Goal: Transaction & Acquisition: Purchase product/service

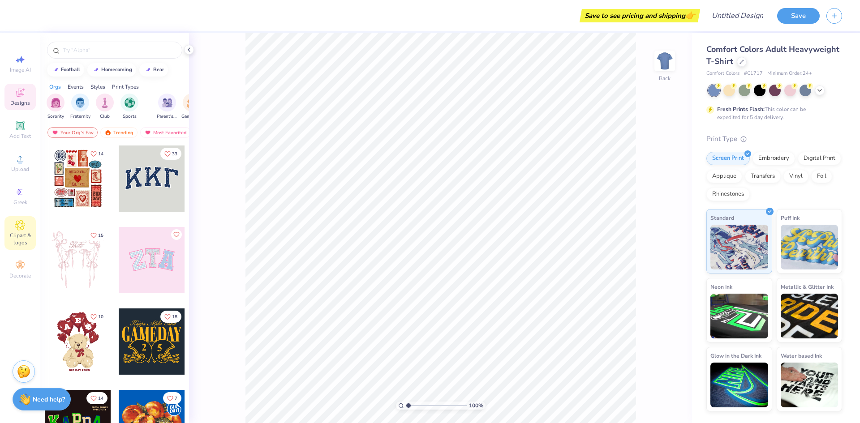
click at [22, 224] on icon at bounding box center [20, 225] width 4 height 4
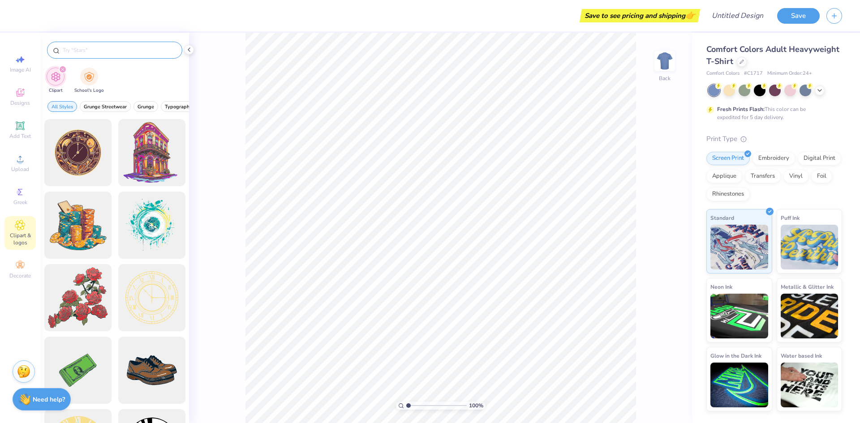
click at [114, 52] on input "text" at bounding box center [119, 50] width 115 height 9
type input "F"
type input "Fall"
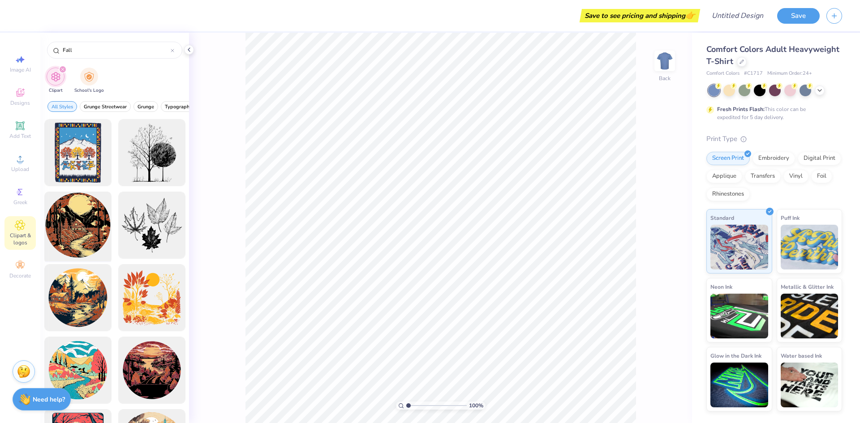
click at [88, 241] on div at bounding box center [78, 226] width 74 height 74
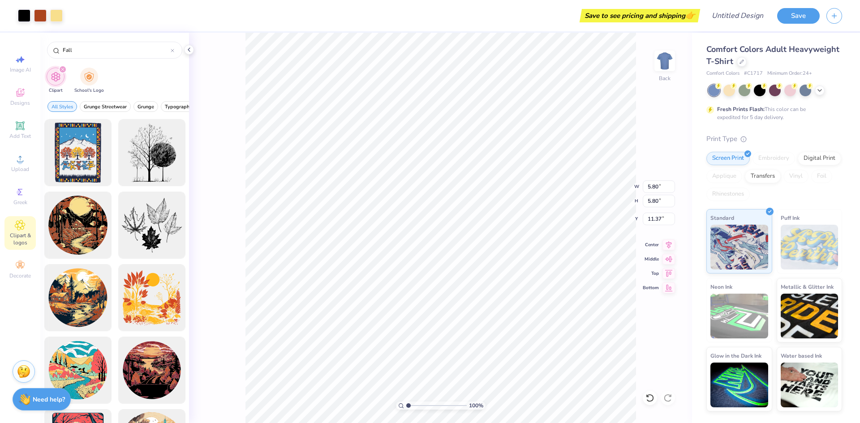
type input "5.80"
type input "11.37"
type input "3.86"
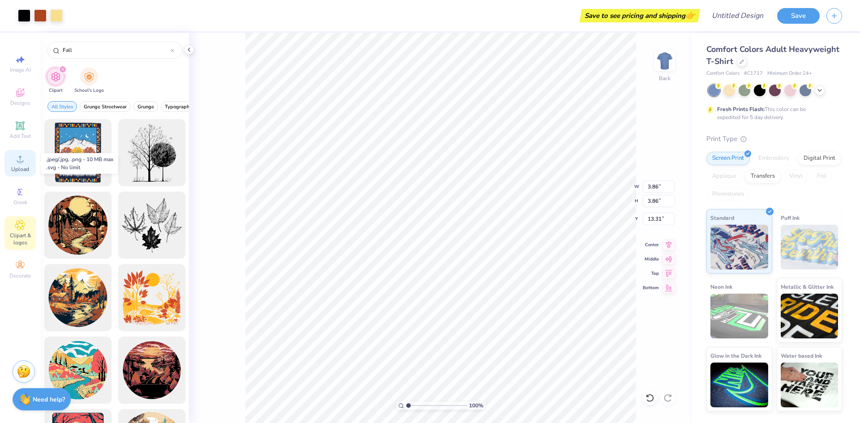
click at [22, 169] on span "Upload" at bounding box center [20, 169] width 18 height 7
drag, startPoint x: 18, startPoint y: 10, endPoint x: 25, endPoint y: 13, distance: 7.0
click at [19, 10] on div at bounding box center [24, 15] width 13 height 13
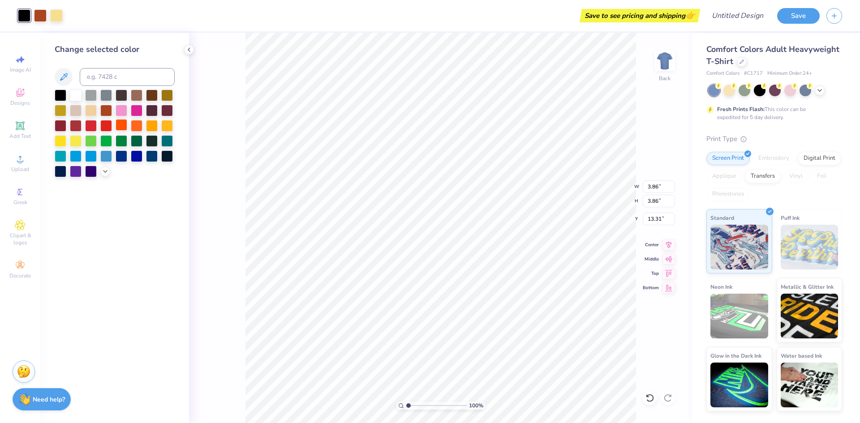
click at [116, 128] on div at bounding box center [122, 125] width 12 height 12
drag, startPoint x: 137, startPoint y: 115, endPoint x: 171, endPoint y: 146, distance: 46.3
click at [137, 115] on div at bounding box center [137, 111] width 12 height 12
type input "3.65"
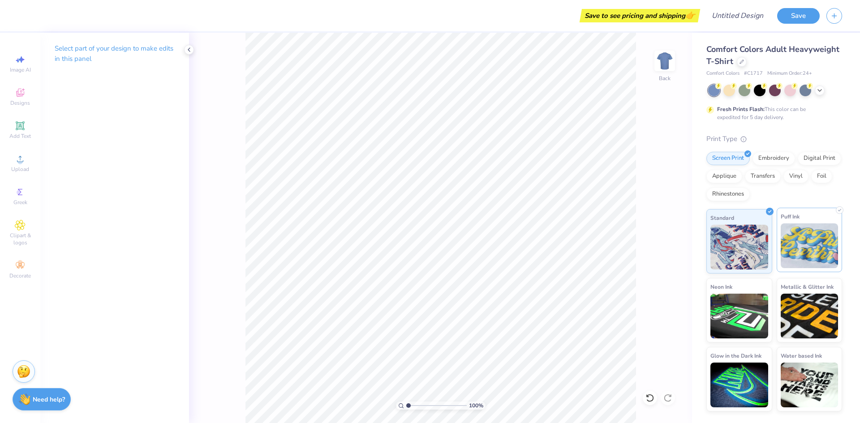
click at [820, 243] on img at bounding box center [810, 246] width 58 height 45
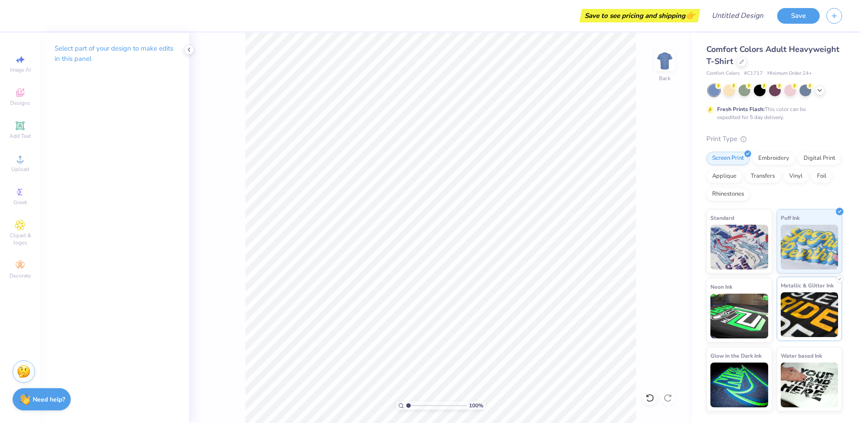
click at [820, 330] on img at bounding box center [810, 315] width 58 height 45
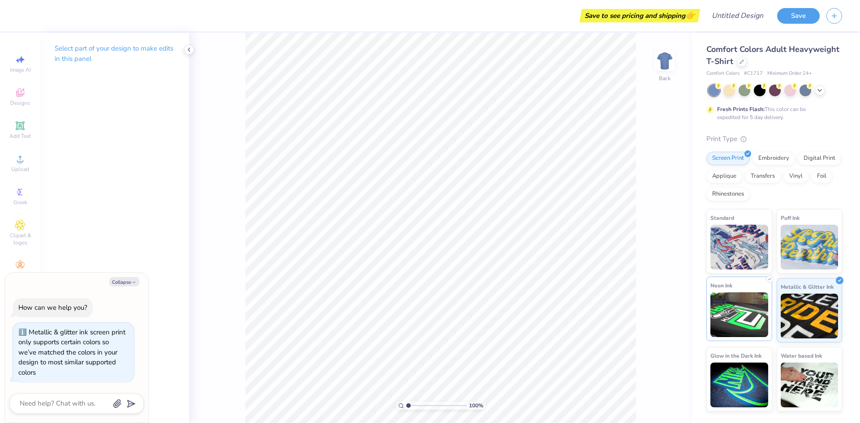
click at [731, 315] on img at bounding box center [740, 315] width 58 height 45
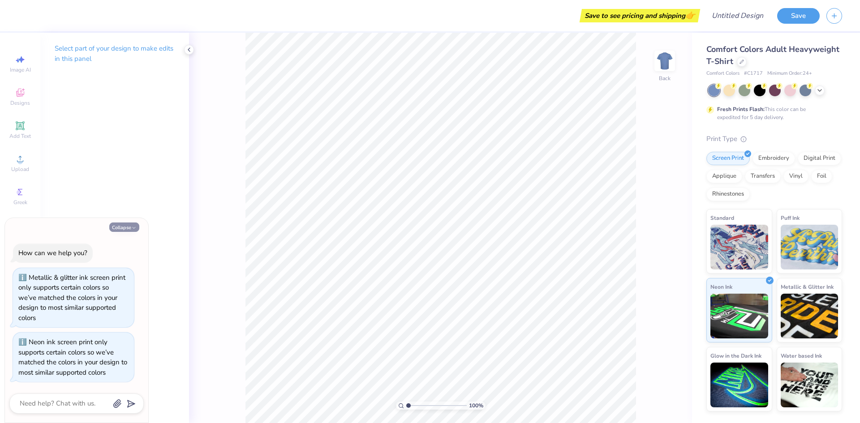
click at [131, 230] on icon "button" at bounding box center [133, 227] width 5 height 5
type textarea "x"
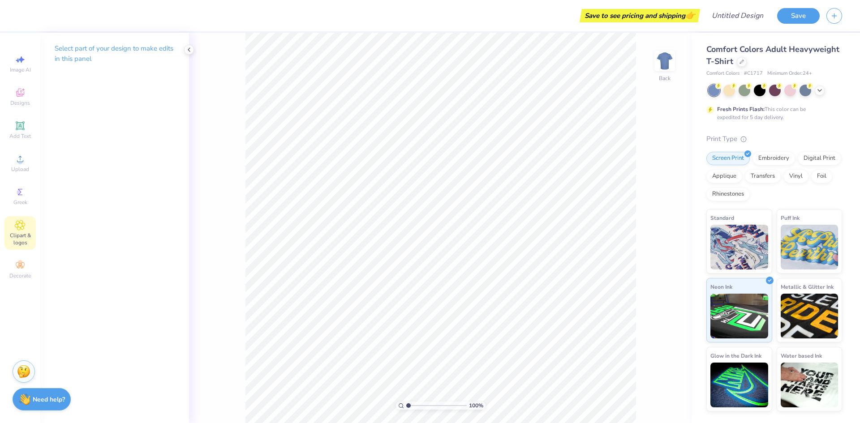
click at [12, 231] on div "Clipart & logos" at bounding box center [19, 233] width 31 height 34
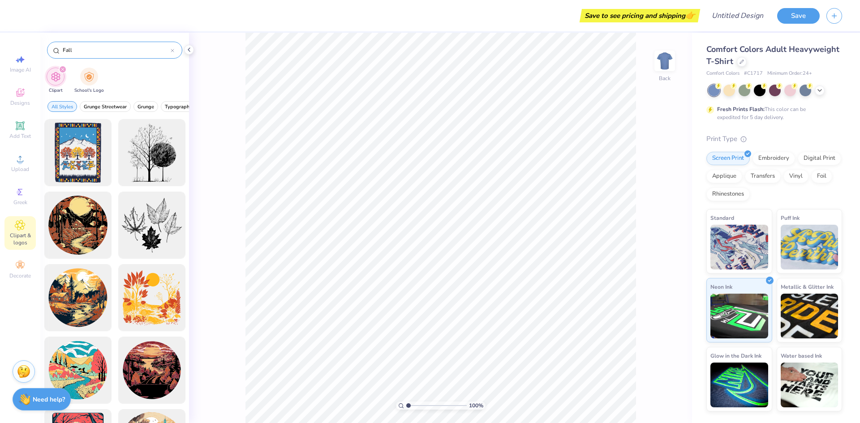
click at [90, 45] on div "Fall" at bounding box center [114, 50] width 135 height 17
click at [91, 46] on input "Fall" at bounding box center [116, 50] width 109 height 9
click at [91, 51] on input "Fall" at bounding box center [116, 50] width 109 height 9
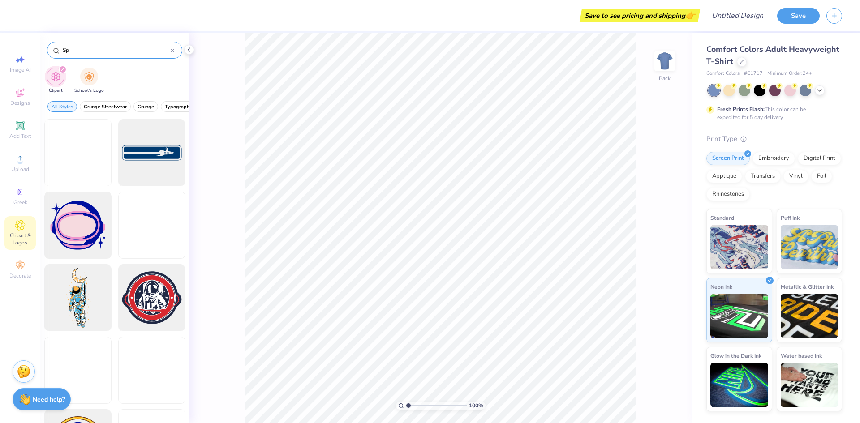
type input "S"
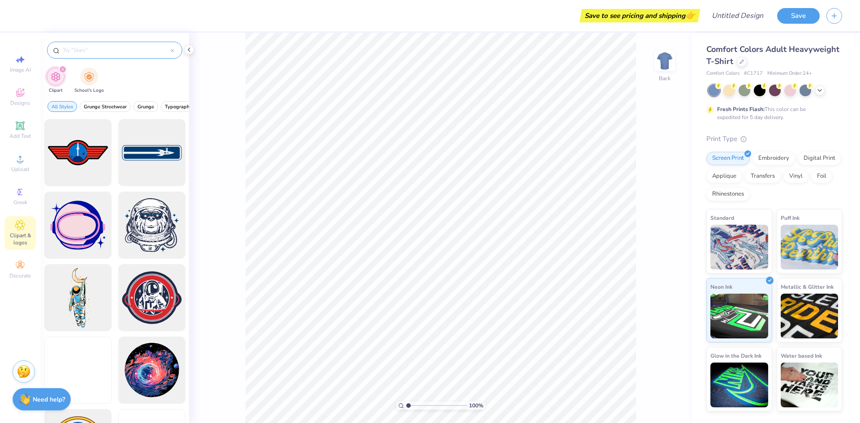
type input "S"
type input "Stars"
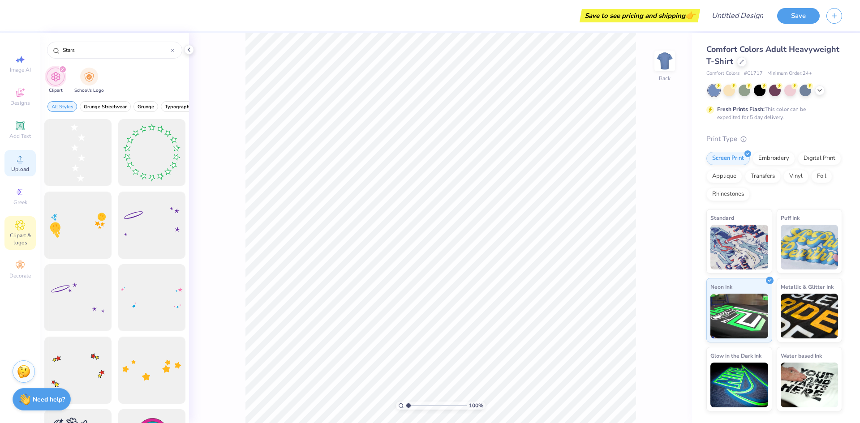
click at [28, 167] on span "Upload" at bounding box center [20, 169] width 18 height 7
click at [17, 168] on span "Upload" at bounding box center [20, 169] width 18 height 7
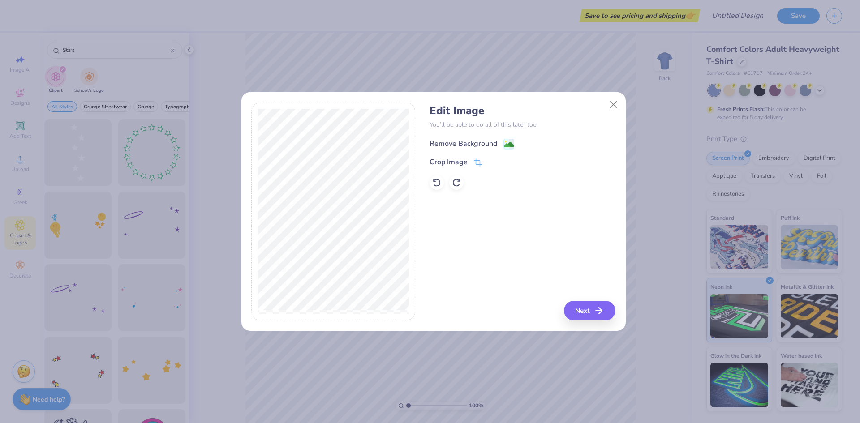
click at [502, 144] on div "Remove Background" at bounding box center [472, 143] width 85 height 11
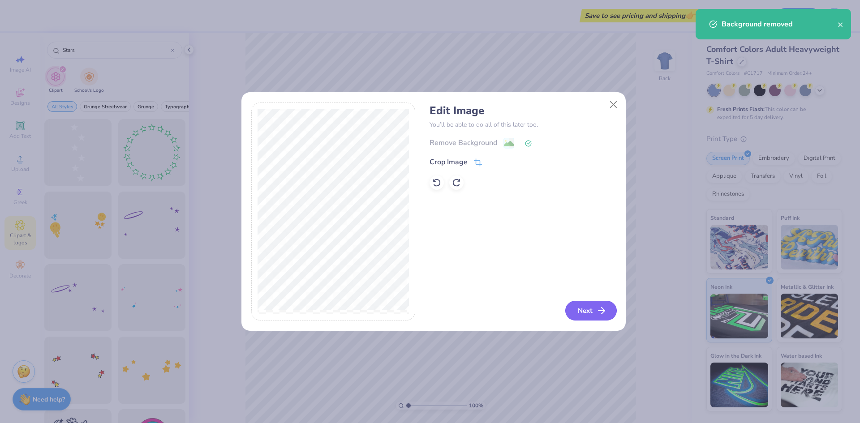
click at [577, 305] on button "Next" at bounding box center [592, 311] width 52 height 20
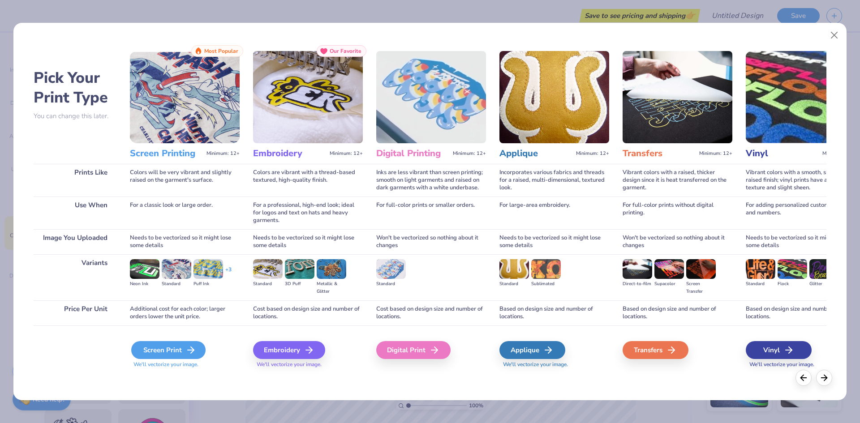
click at [177, 353] on div "Screen Print" at bounding box center [168, 350] width 74 height 18
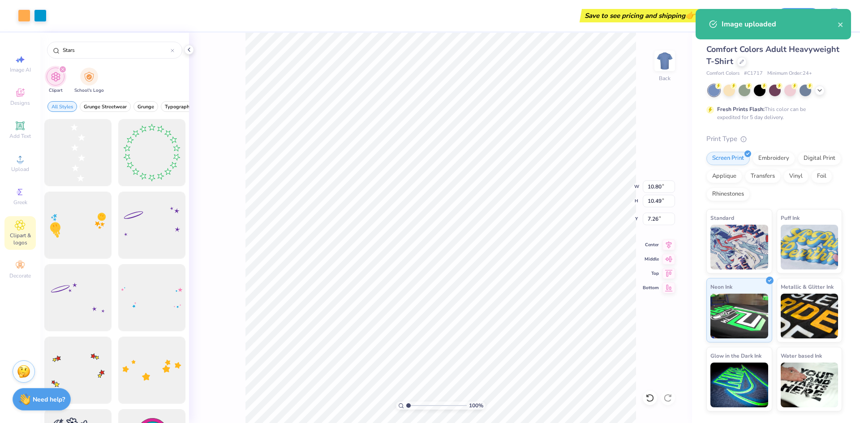
type input "0.50"
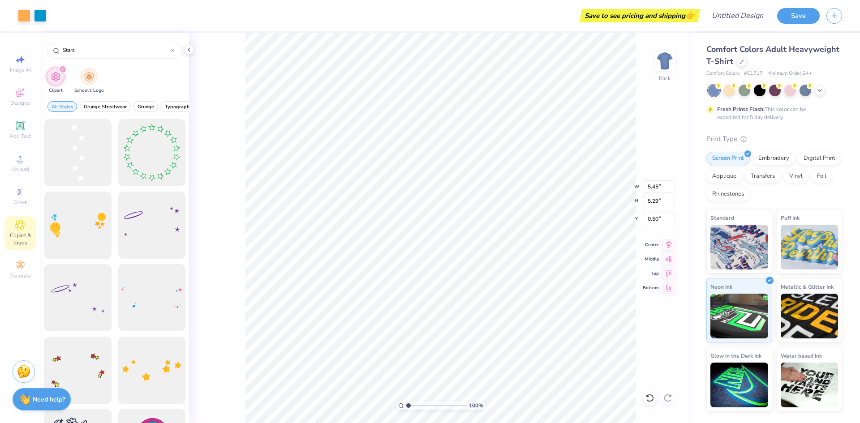
type input "5.45"
type input "5.29"
type input "5.70"
click at [26, 15] on div at bounding box center [24, 15] width 13 height 13
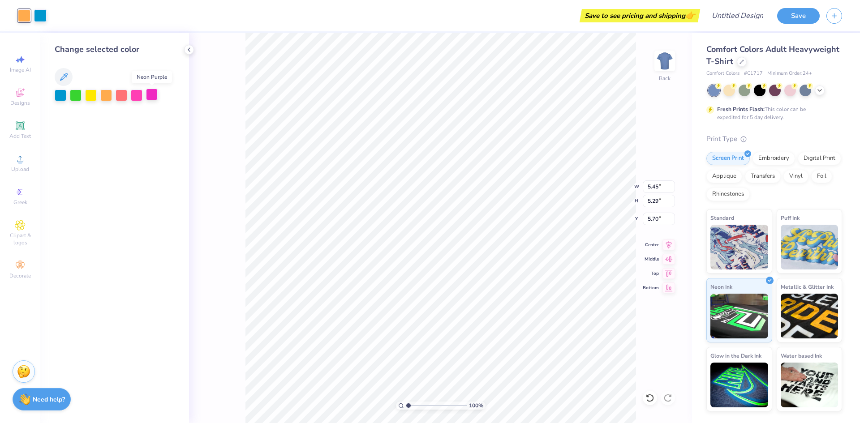
click at [151, 95] on div at bounding box center [152, 95] width 12 height 12
click at [162, 96] on div at bounding box center [115, 96] width 120 height 12
click at [67, 80] on icon at bounding box center [63, 77] width 11 height 11
click at [64, 74] on icon at bounding box center [64, 77] width 8 height 8
click at [37, 12] on div at bounding box center [40, 15] width 13 height 13
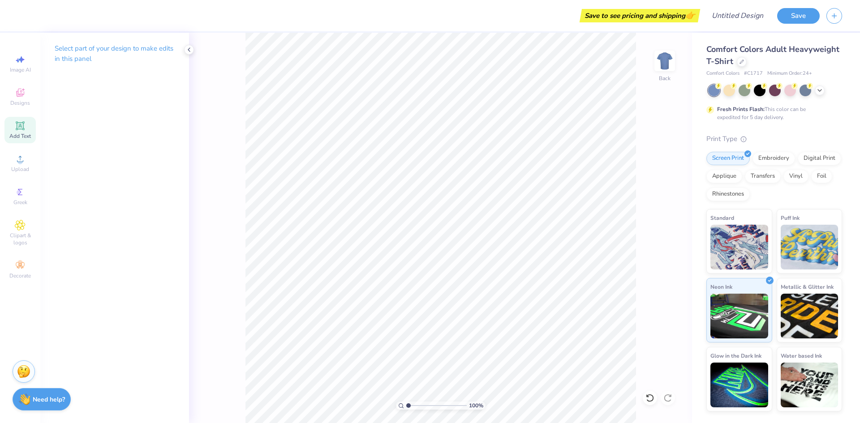
click at [26, 126] on div "Add Text" at bounding box center [19, 130] width 31 height 26
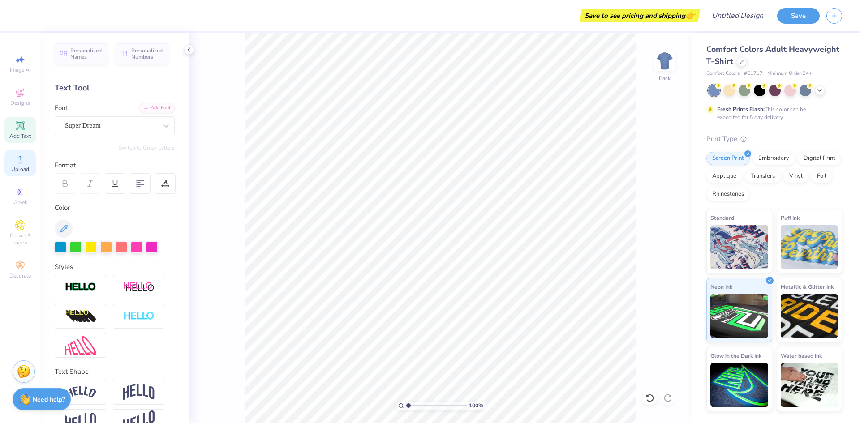
click at [22, 166] on span "Upload" at bounding box center [20, 169] width 18 height 7
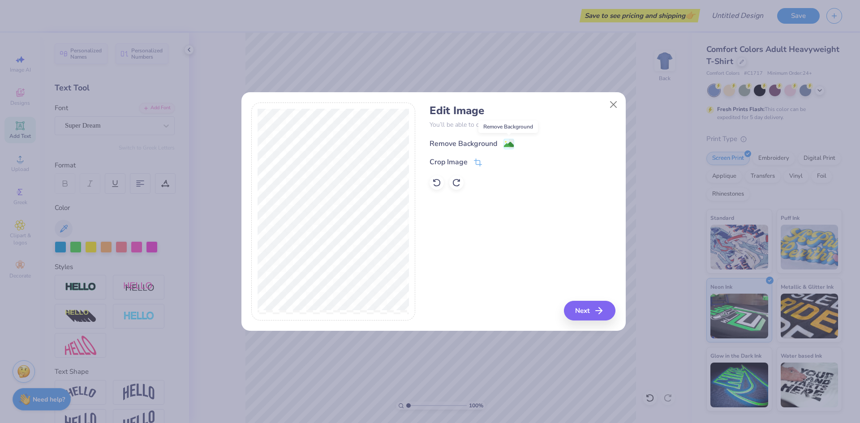
click at [504, 143] on rect at bounding box center [509, 144] width 10 height 10
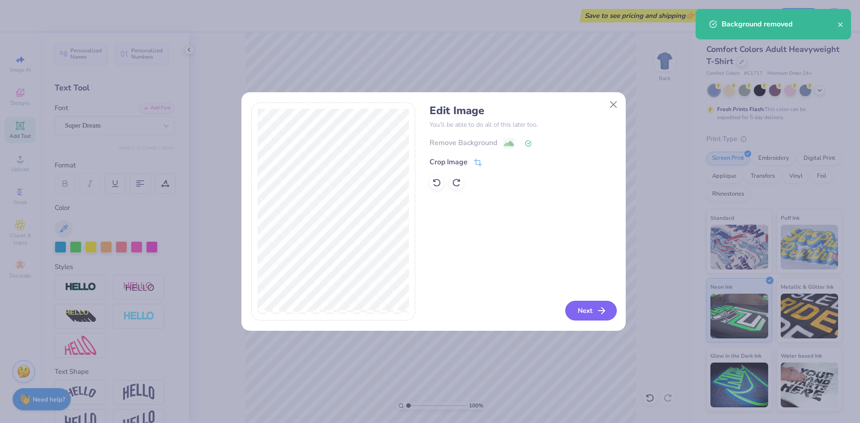
click at [597, 316] on icon "button" at bounding box center [601, 311] width 11 height 11
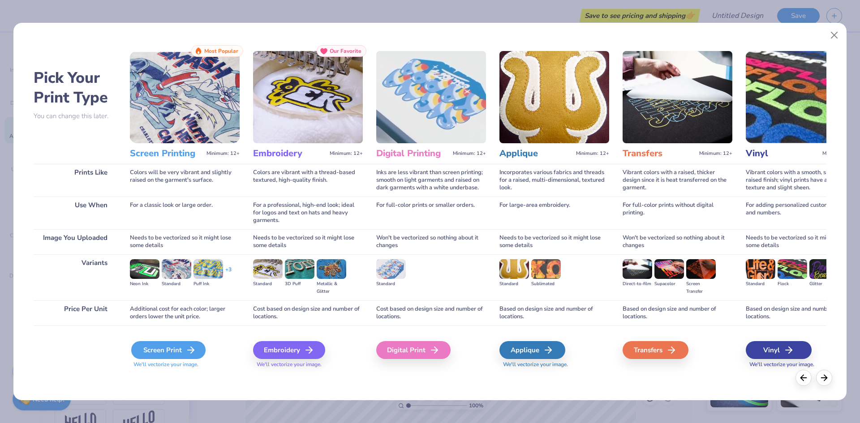
click at [173, 354] on div "Screen Print" at bounding box center [168, 350] width 74 height 18
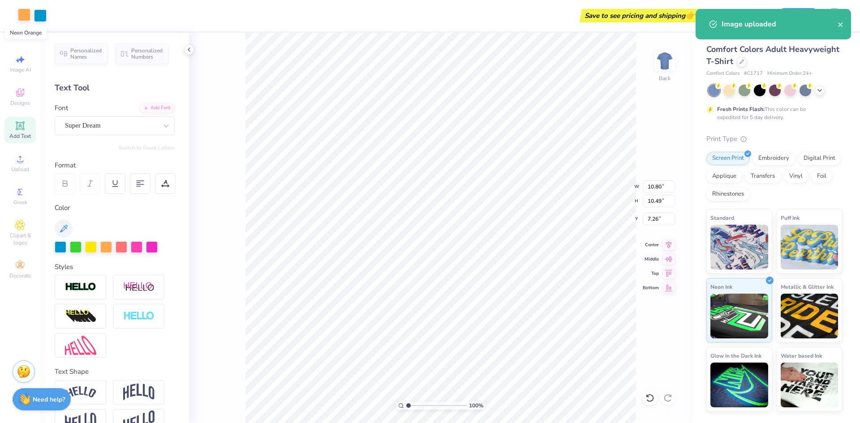
click at [26, 17] on div at bounding box center [24, 15] width 13 height 13
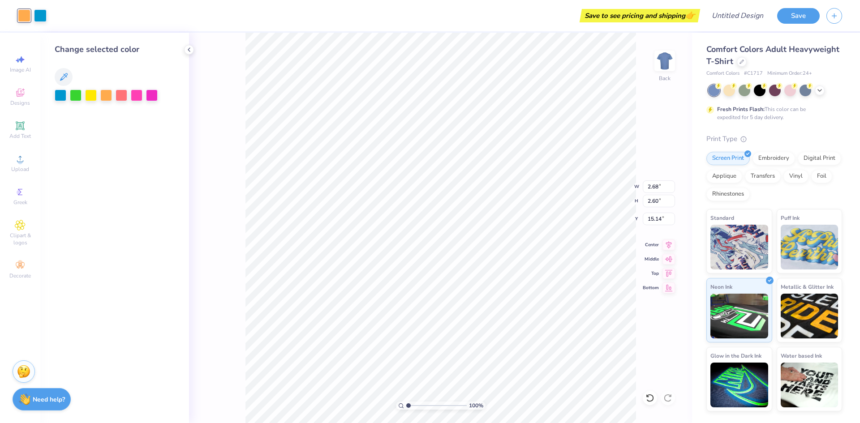
type input "2.68"
type input "2.60"
type input "15.14"
type input "3.00"
type input "3.72"
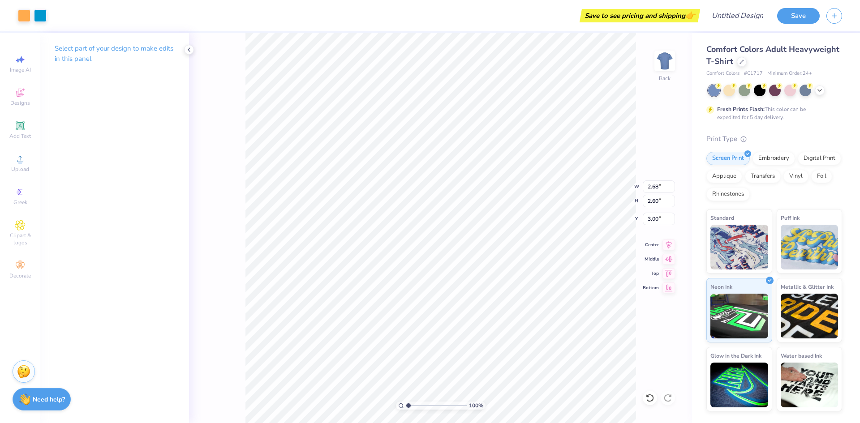
type input "3.61"
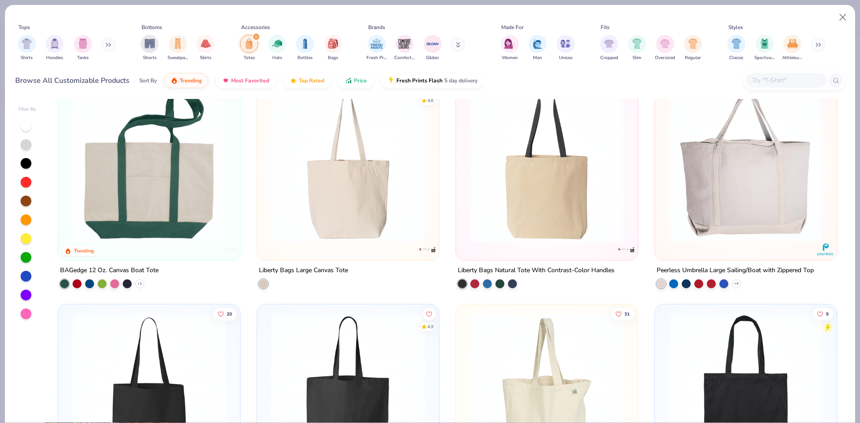
scroll to position [60, 0]
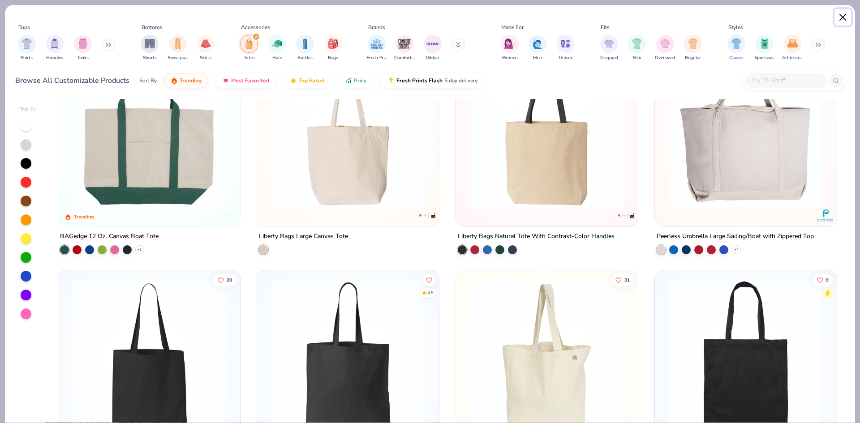
click at [841, 11] on button "Close" at bounding box center [843, 17] width 17 height 17
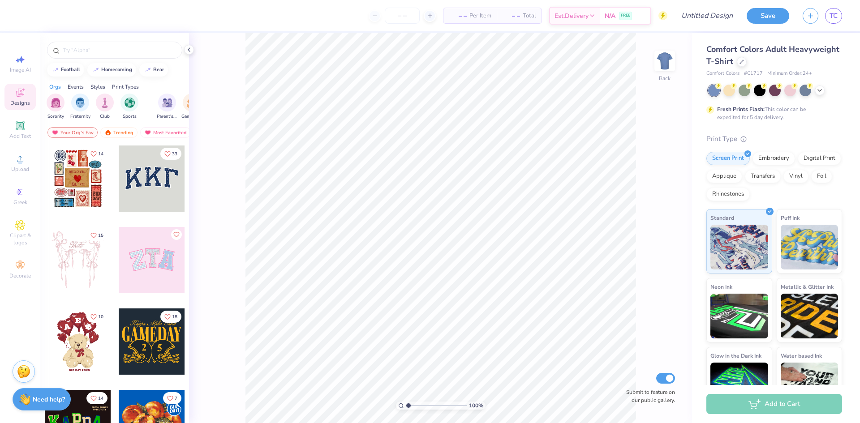
click at [846, 17] on div "Save TC" at bounding box center [803, 15] width 113 height 31
click at [832, 17] on span "TC" at bounding box center [834, 16] width 8 height 10
click at [747, 64] on div at bounding box center [742, 61] width 10 height 10
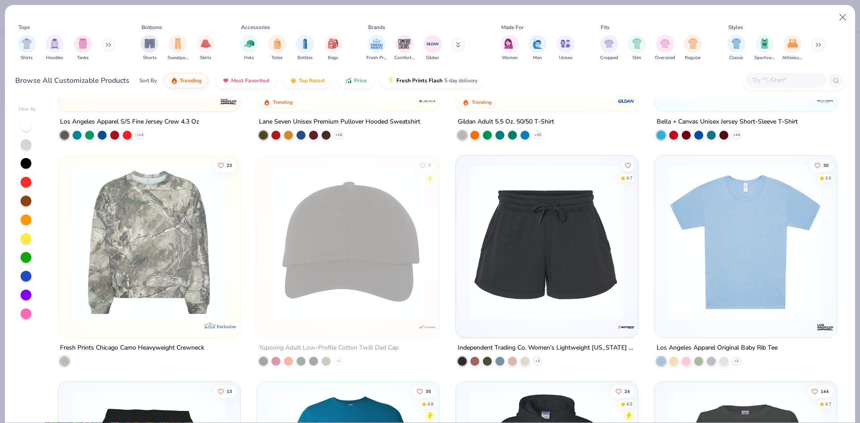
scroll to position [3794, 0]
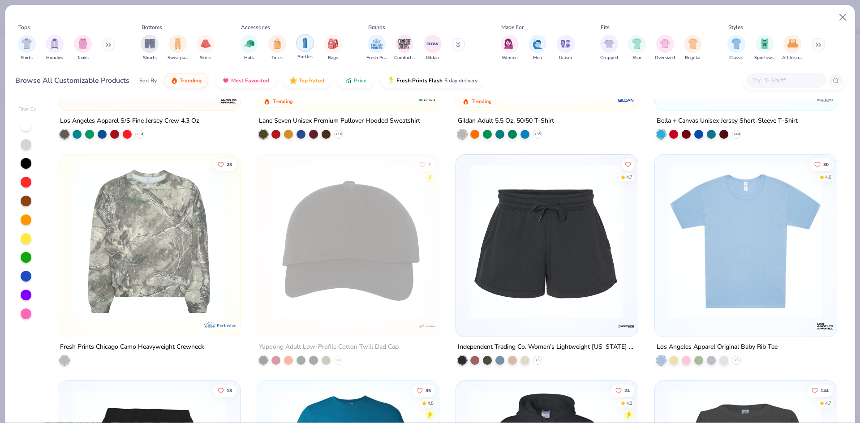
click at [303, 50] on div "filter for Bottles" at bounding box center [305, 43] width 18 height 18
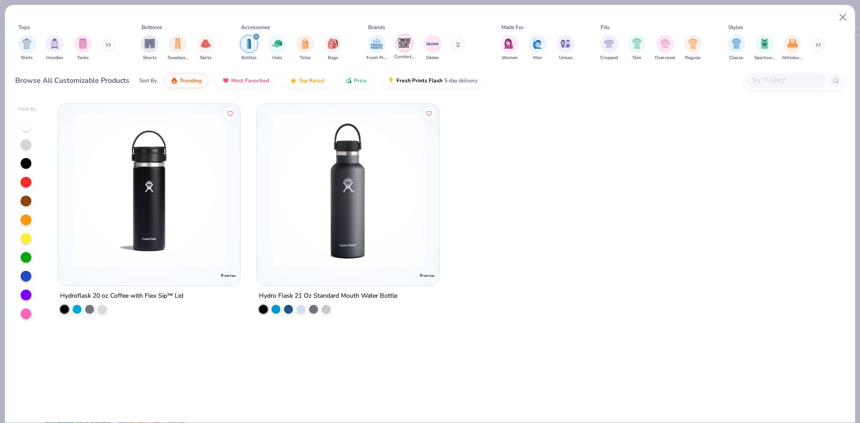
click at [405, 50] on div "filter for Comfort Colors" at bounding box center [405, 43] width 18 height 18
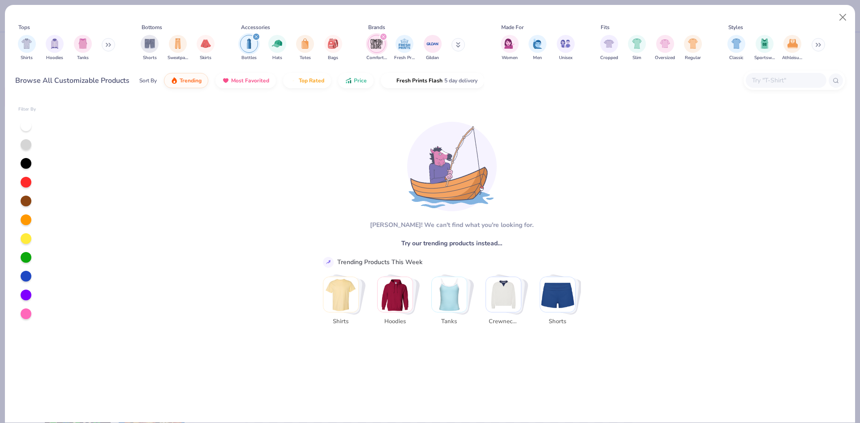
click at [255, 35] on div "filter for Bottles" at bounding box center [256, 37] width 8 height 8
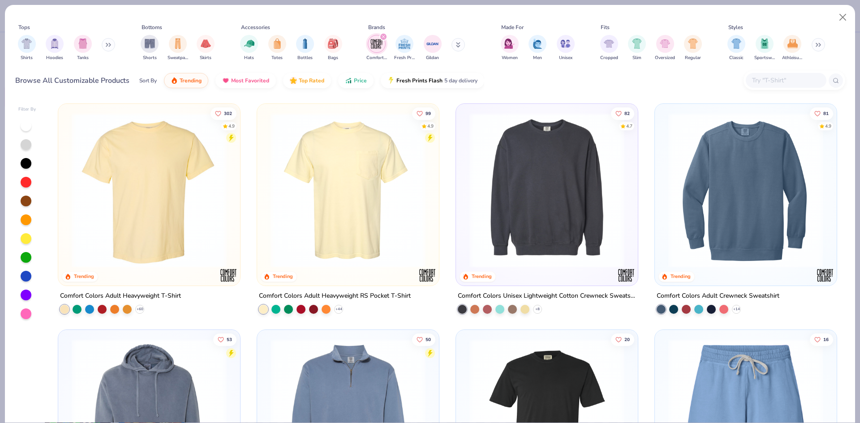
click at [335, 294] on div "Comfort Colors Adult Heavyweight RS Pocket T-Shirt" at bounding box center [335, 296] width 152 height 11
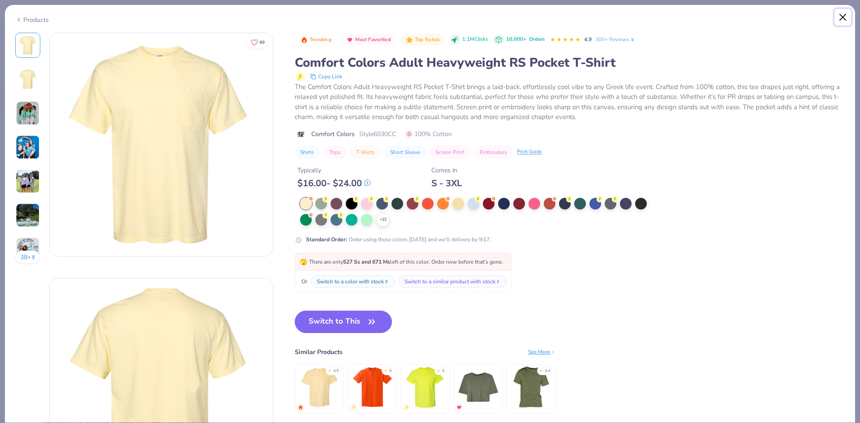
click at [843, 19] on button "Close" at bounding box center [843, 17] width 17 height 17
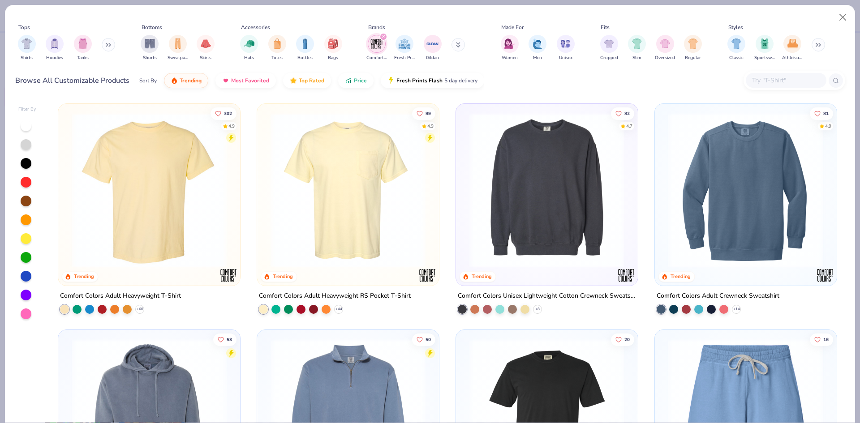
click at [178, 196] on img at bounding box center [149, 190] width 164 height 155
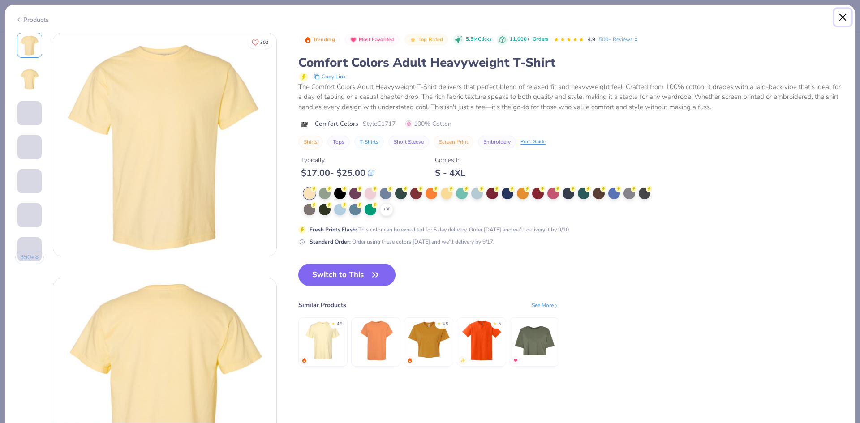
click at [849, 19] on button "Close" at bounding box center [843, 17] width 17 height 17
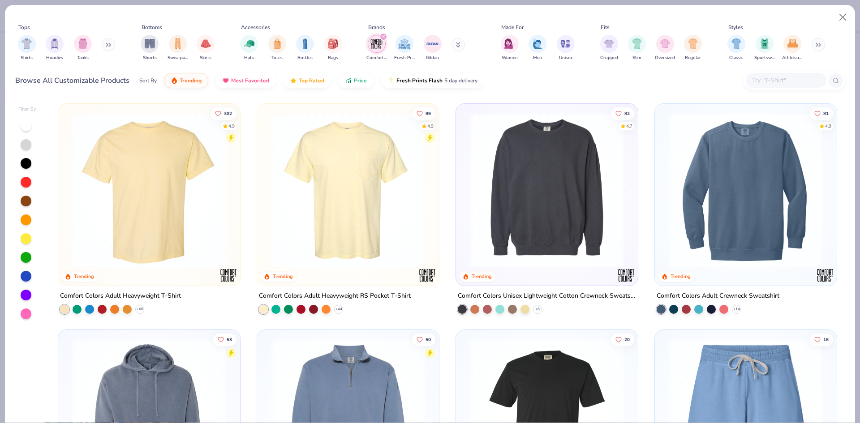
click at [310, 222] on img at bounding box center [348, 190] width 164 height 155
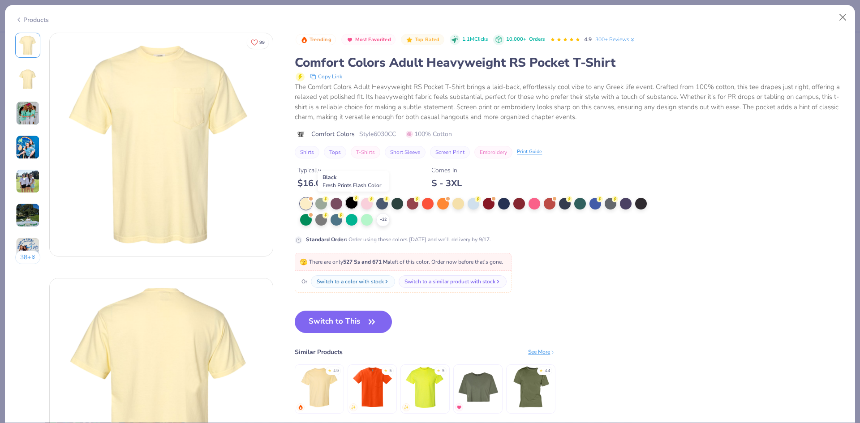
click at [350, 203] on div at bounding box center [352, 203] width 12 height 12
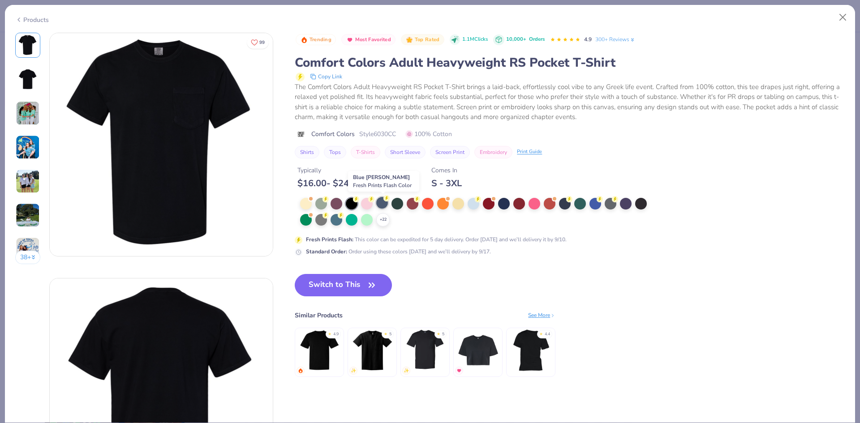
click at [329, 199] on circle at bounding box center [326, 199] width 6 height 6
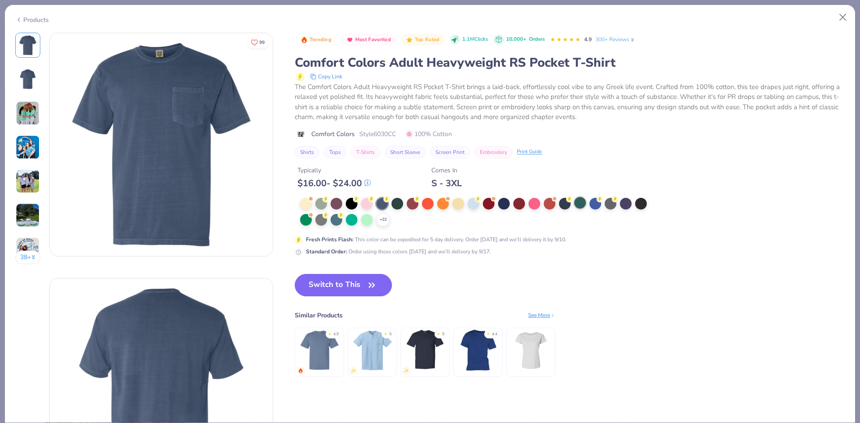
click at [588, 204] on div "+ 22" at bounding box center [476, 212] width 353 height 29
click at [577, 205] on div at bounding box center [581, 203] width 12 height 12
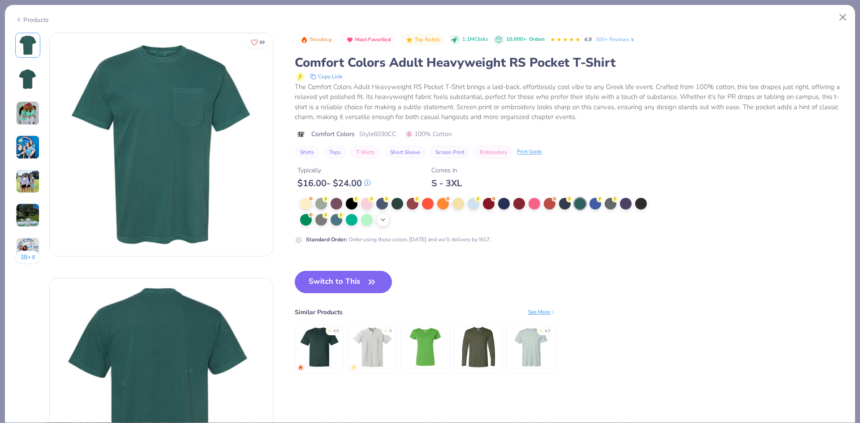
click at [384, 221] on icon at bounding box center [383, 219] width 7 height 7
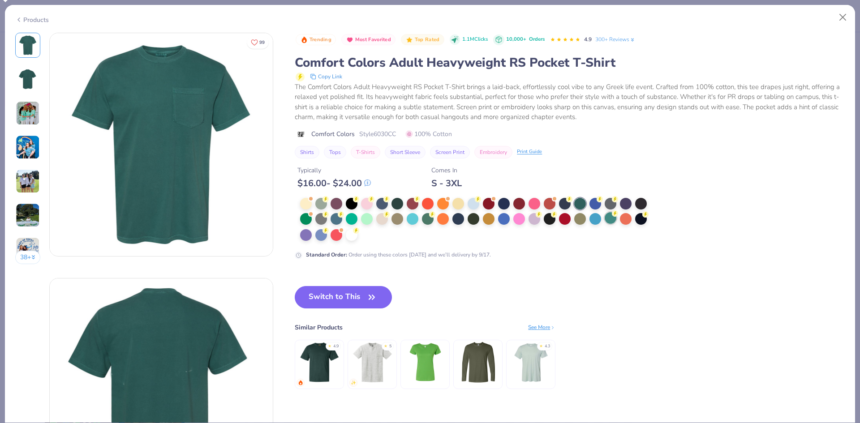
click at [610, 220] on div at bounding box center [611, 218] width 12 height 12
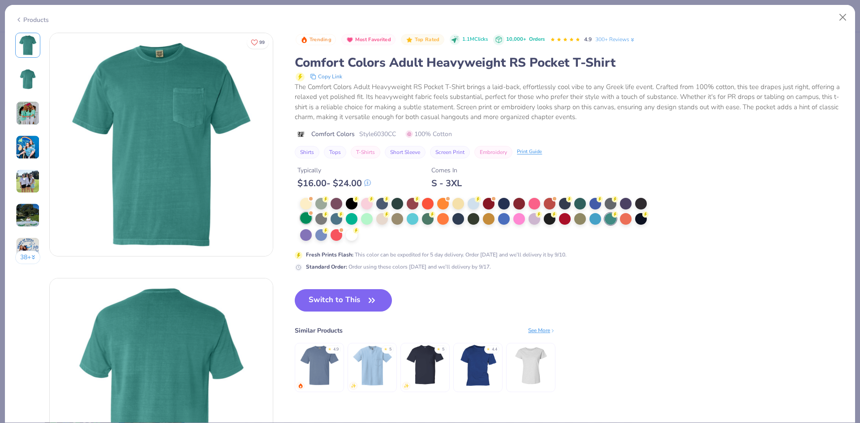
click at [310, 219] on div at bounding box center [306, 218] width 12 height 12
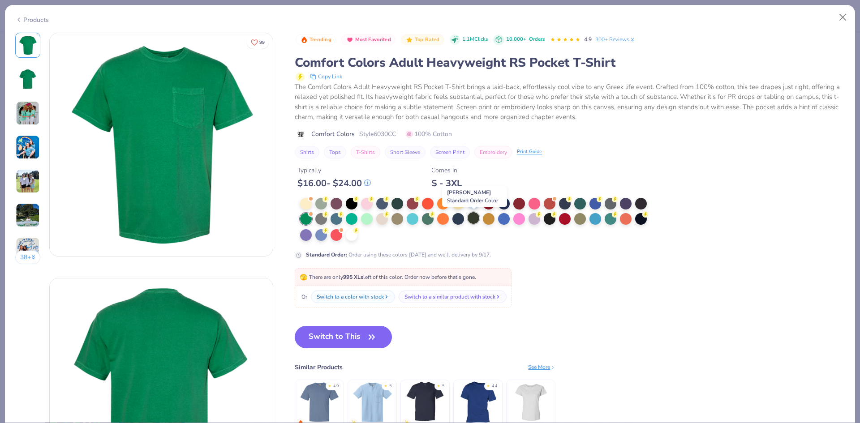
click at [475, 221] on div at bounding box center [474, 218] width 12 height 12
